Goal: Navigation & Orientation: Understand site structure

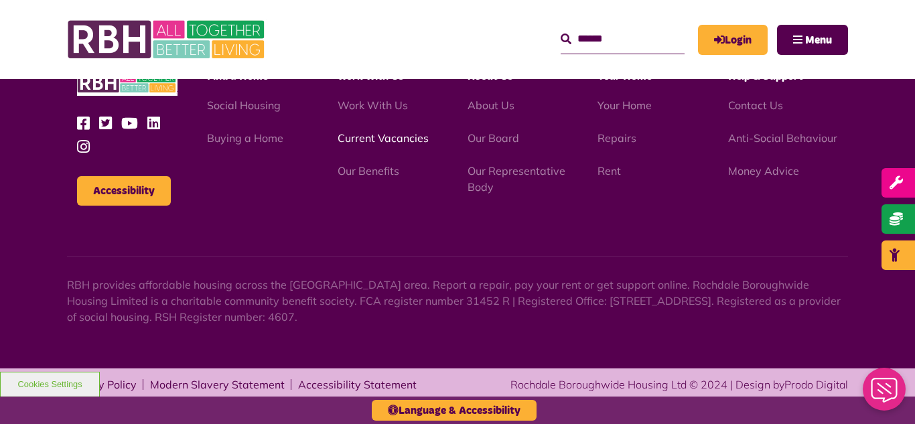
scroll to position [1574, 0]
click at [355, 141] on link "Current Vacancies" at bounding box center [383, 137] width 91 height 13
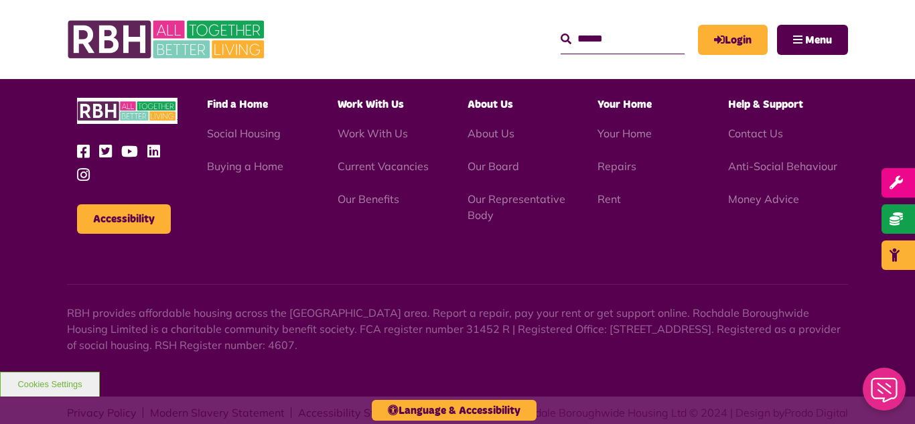
scroll to position [1574, 0]
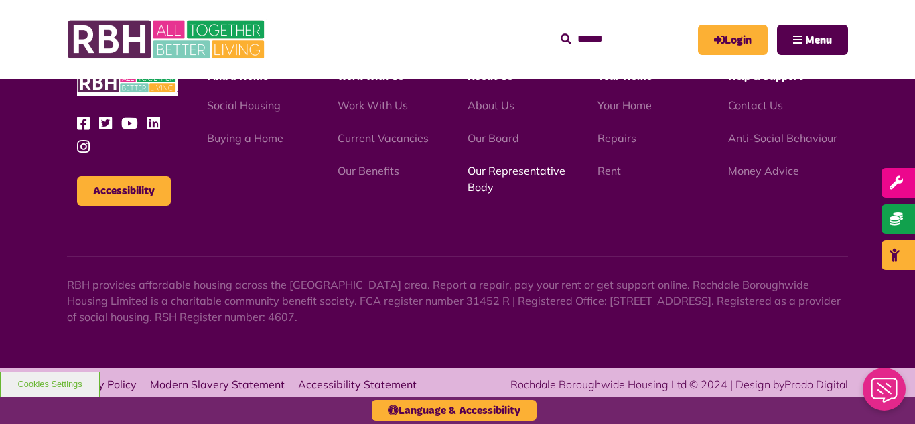
click at [492, 171] on link "Our Representative Body" at bounding box center [517, 178] width 98 height 29
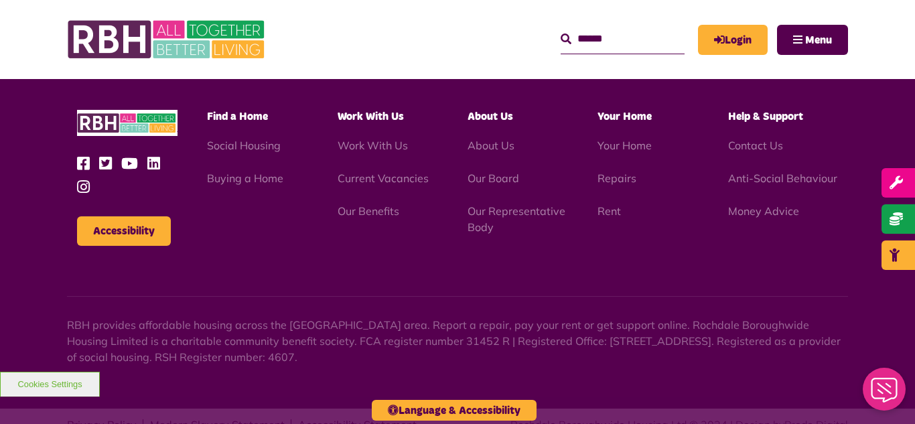
scroll to position [3889, 0]
click at [500, 171] on link "Our Board" at bounding box center [494, 177] width 52 height 13
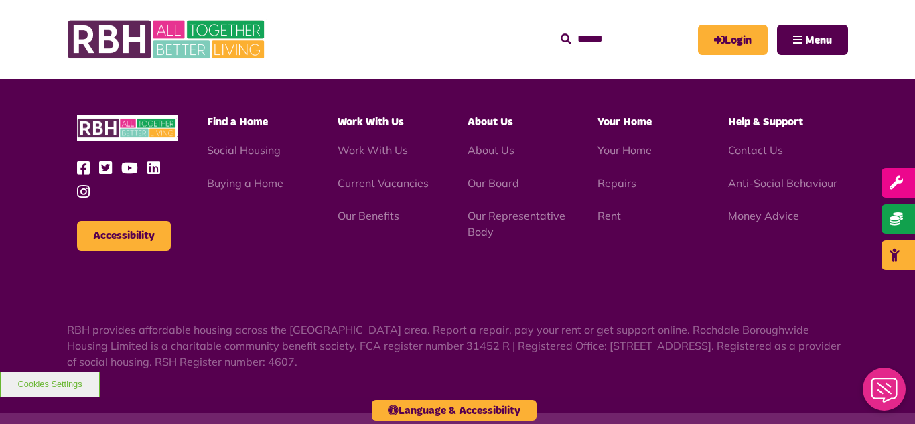
scroll to position [3518, 0]
